Goal: Task Accomplishment & Management: Manage account settings

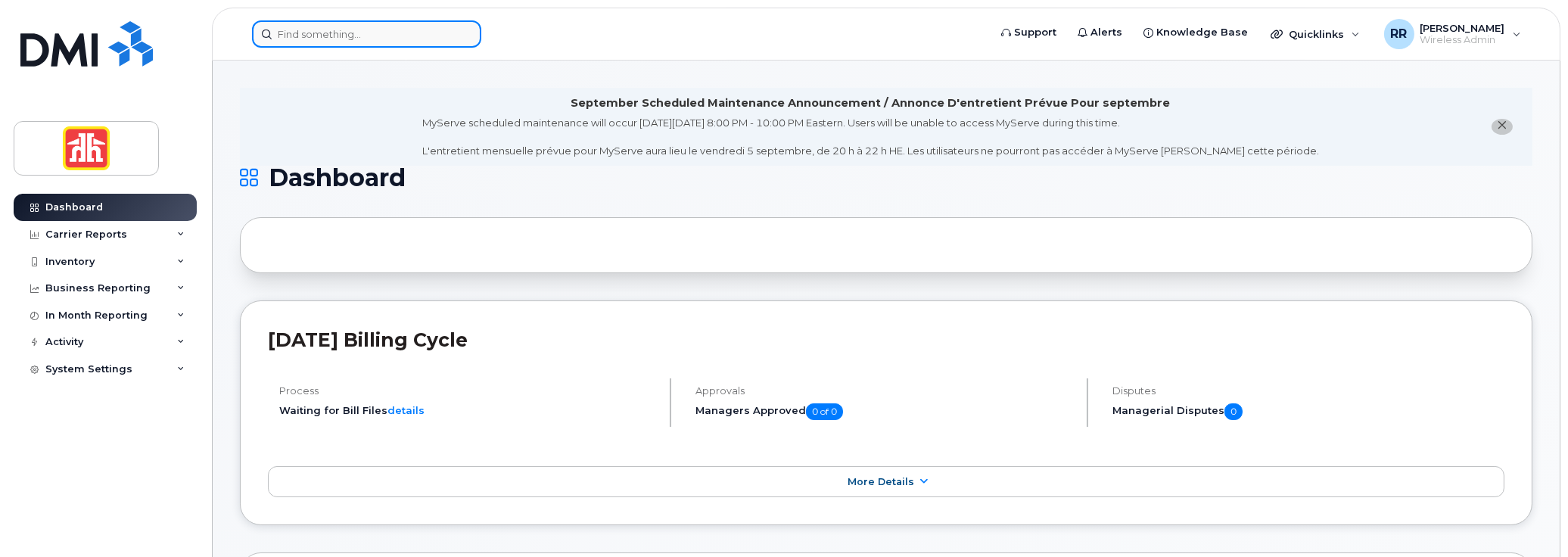
click at [305, 31] on input at bounding box center [367, 33] width 229 height 27
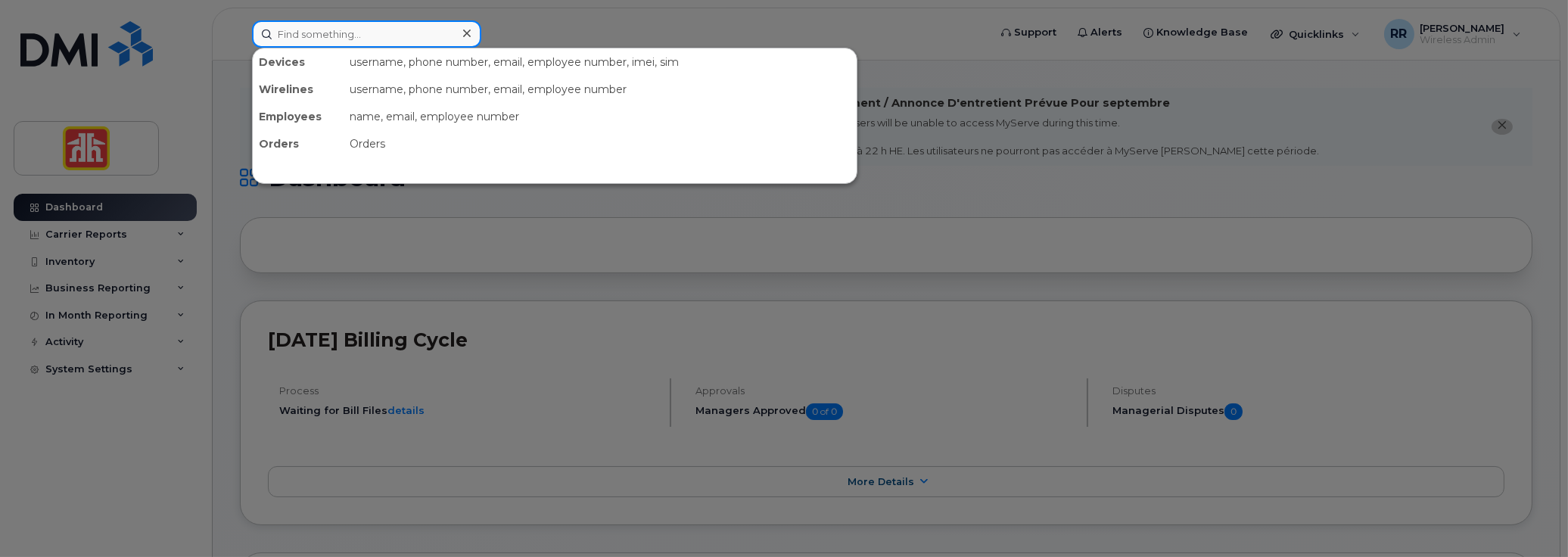
paste input "780-312-6030"
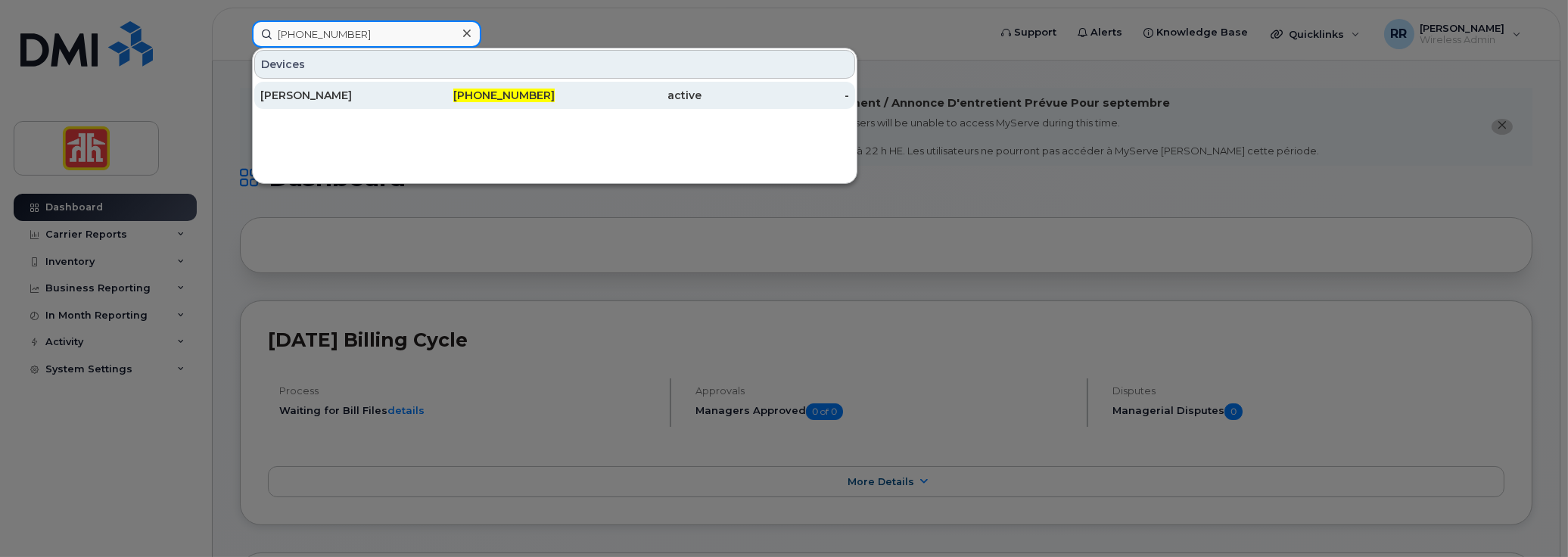
type input "780-312-6030"
click at [404, 102] on div "[PERSON_NAME]" at bounding box center [335, 94] width 148 height 27
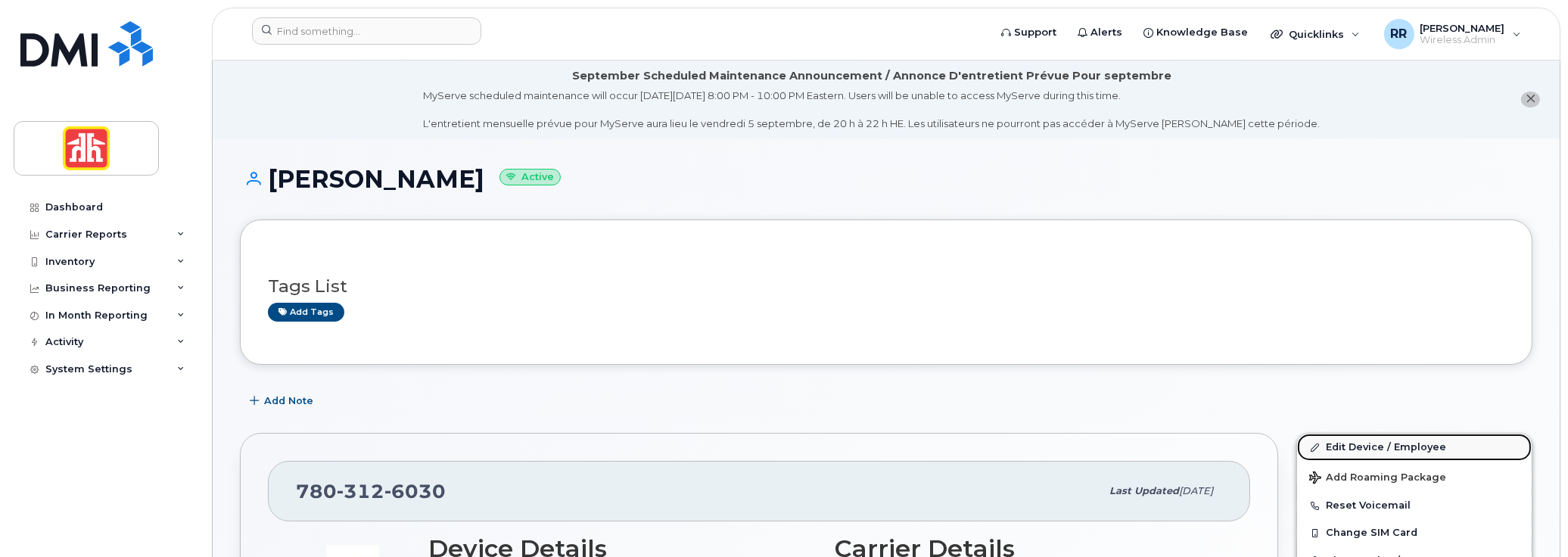
click at [1344, 442] on link "Edit Device / Employee" at bounding box center [1415, 447] width 235 height 27
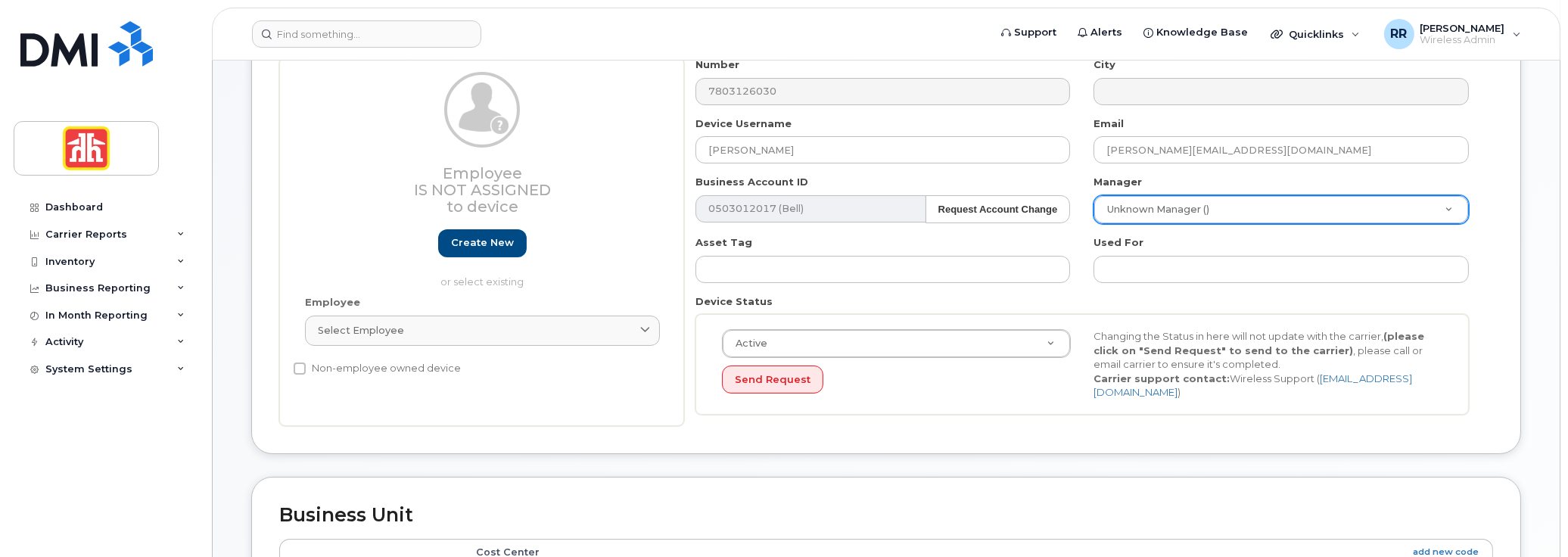
scroll to position [228, 0]
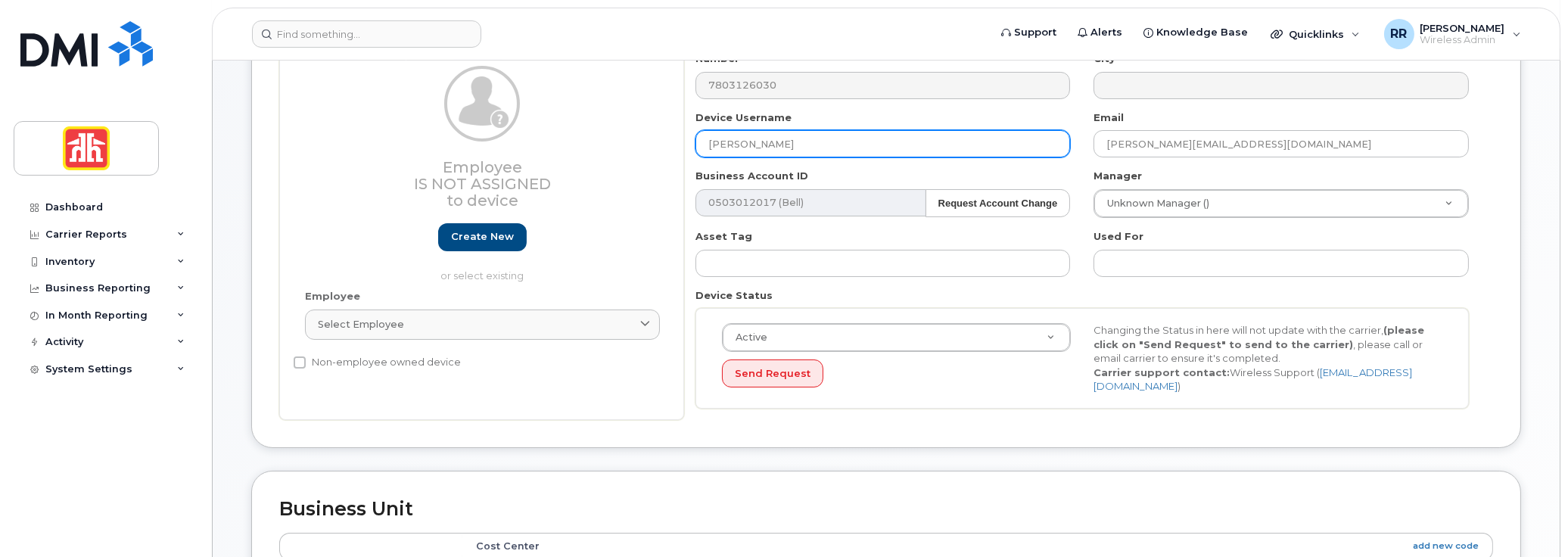
drag, startPoint x: 797, startPoint y: 142, endPoint x: 624, endPoint y: 155, distance: 173.5
click at [624, 155] on div "Employee Is not assigned to device Create new or select existing Employee Selec…" at bounding box center [886, 236] width 1214 height 369
paste input "Kevin Thomas"
type input "Kevin Thomas"
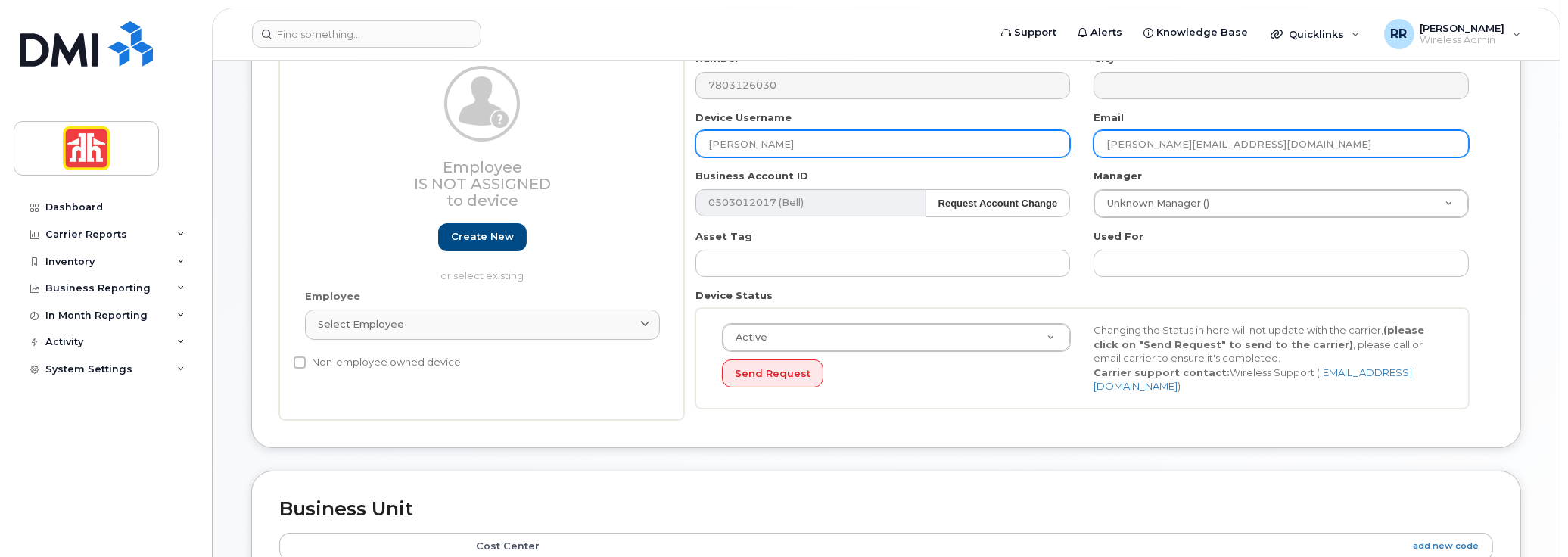
drag, startPoint x: 1292, startPoint y: 142, endPoint x: 1018, endPoint y: 153, distance: 274.2
click at [1018, 153] on div "Number 7803126030 City Device Username Kevin Thomas Email Joe.sparroe@homehardw…" at bounding box center [1083, 236] width 797 height 369
paste input "Kevin.Thomas"
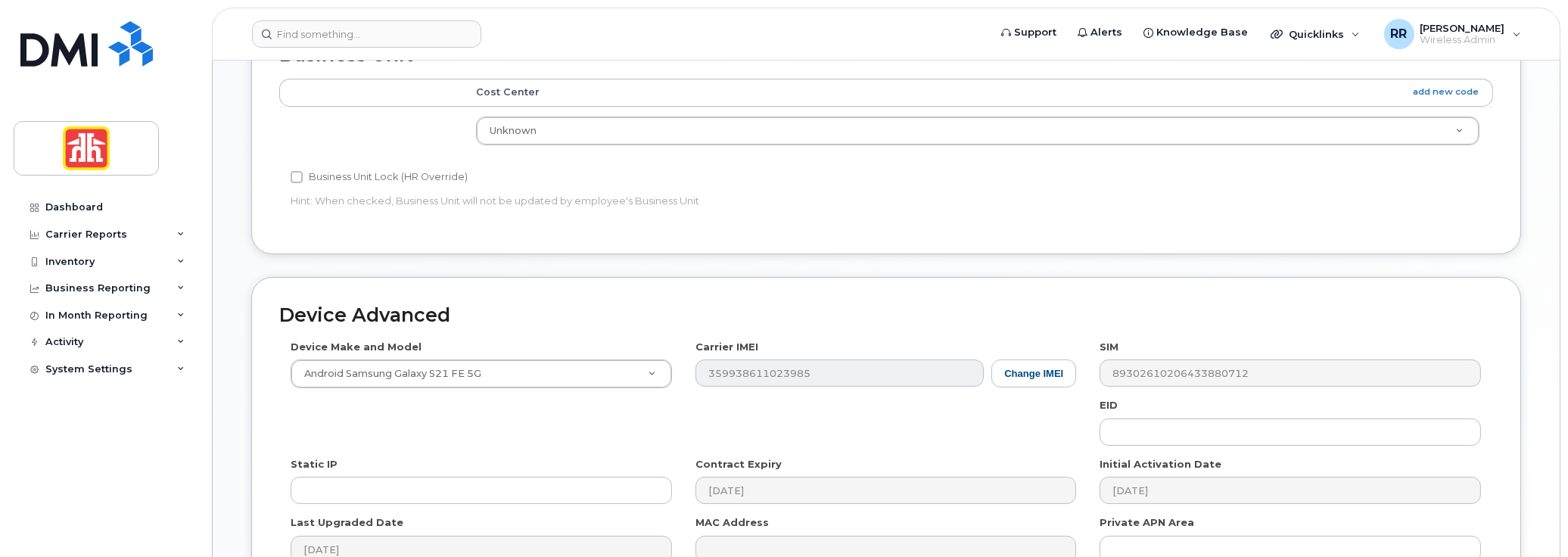
type input "Kevin.Thomas@homehardware.ca"
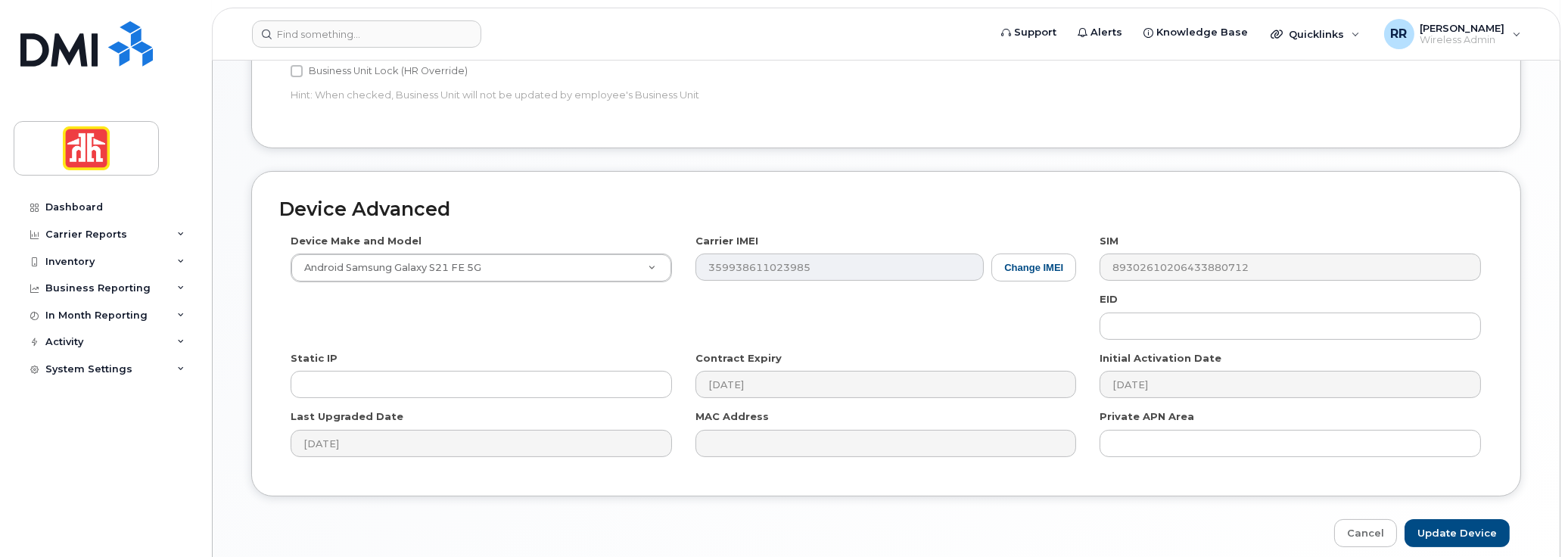
scroll to position [840, 0]
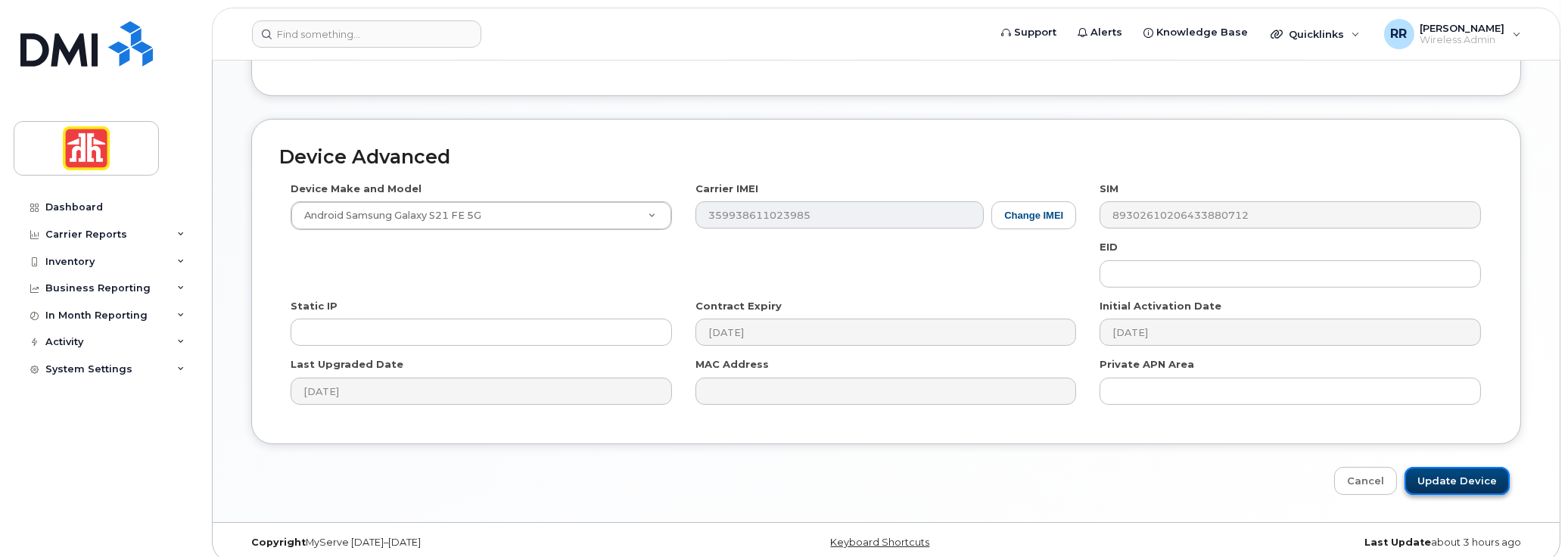
click at [1441, 467] on input "Update Device" at bounding box center [1457, 481] width 105 height 28
type input "Saving..."
